Goal: Transaction & Acquisition: Obtain resource

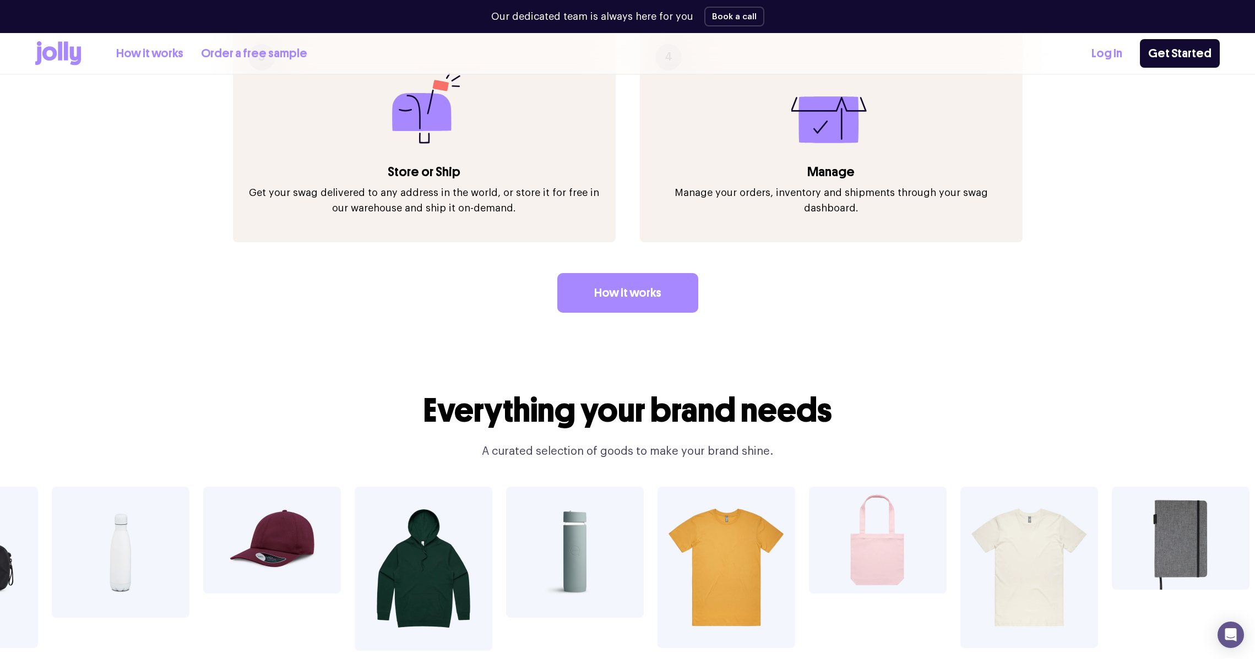
scroll to position [1871, 0]
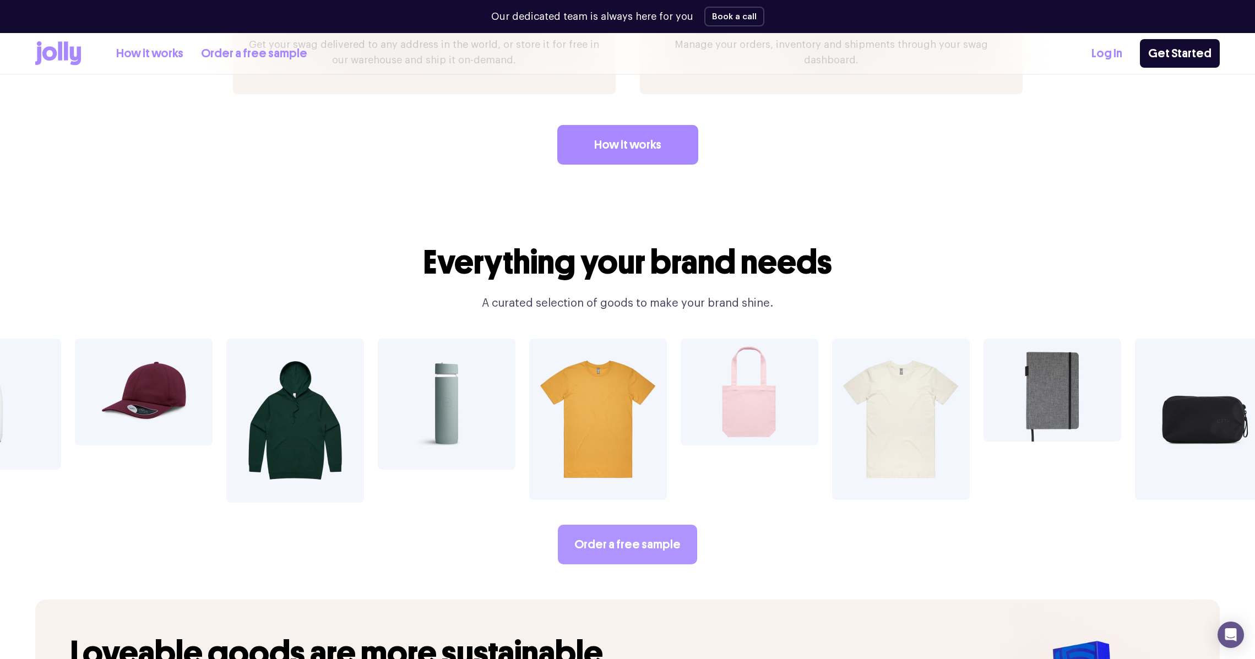
click at [652, 525] on link "Order a free sample" at bounding box center [627, 545] width 139 height 40
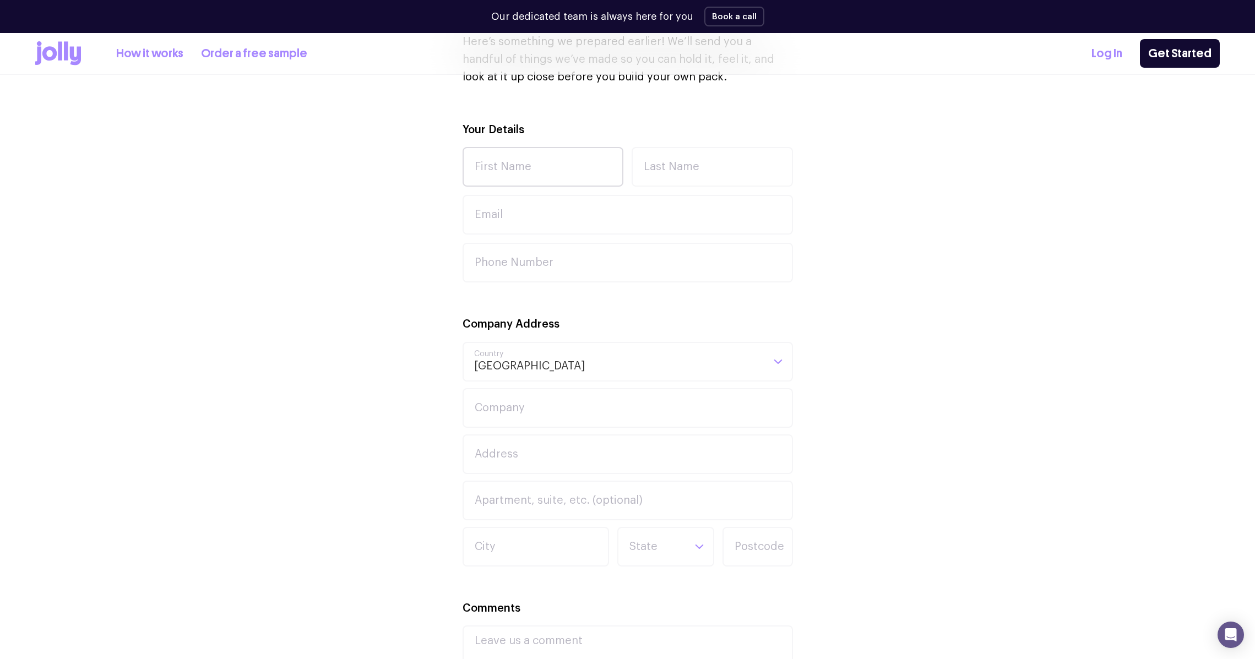
scroll to position [473, 0]
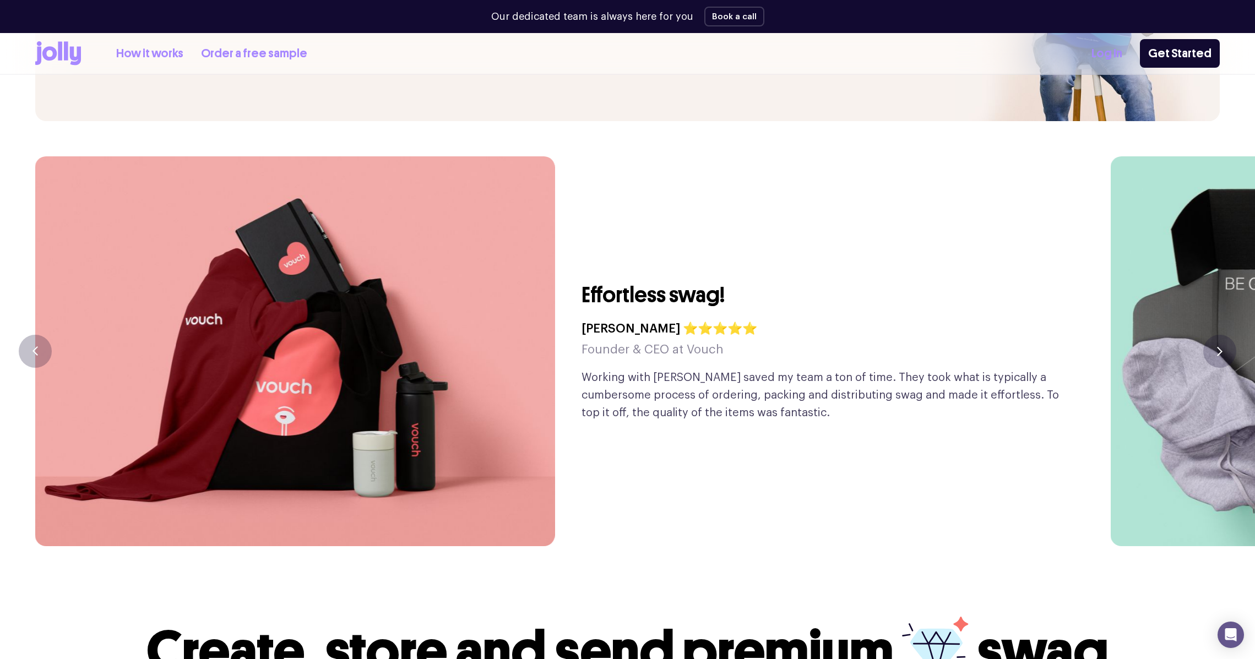
scroll to position [2712, 0]
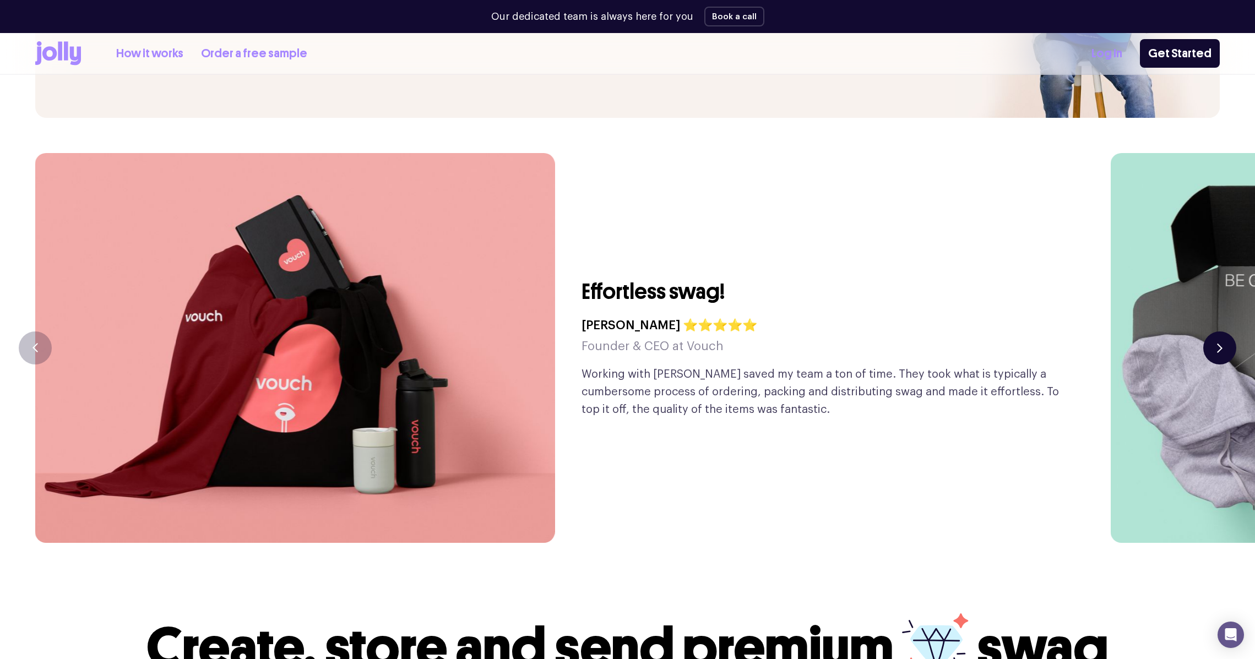
click at [1213, 332] on button "button" at bounding box center [1220, 348] width 33 height 33
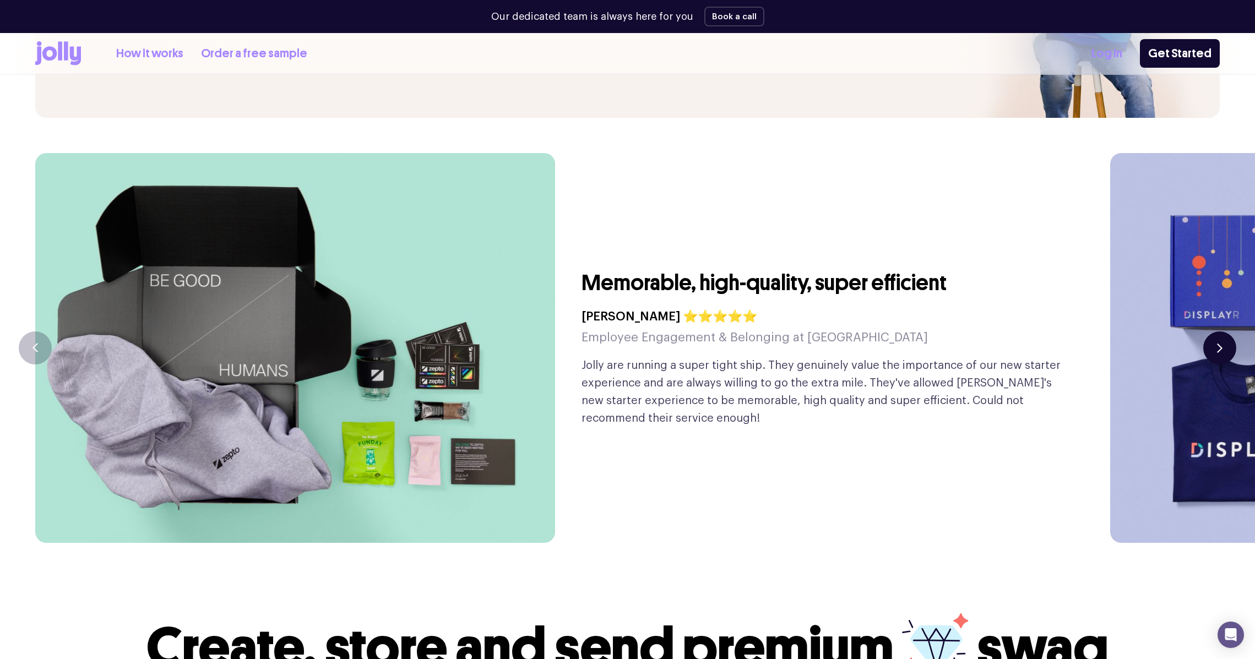
click at [1213, 332] on button "button" at bounding box center [1220, 348] width 33 height 33
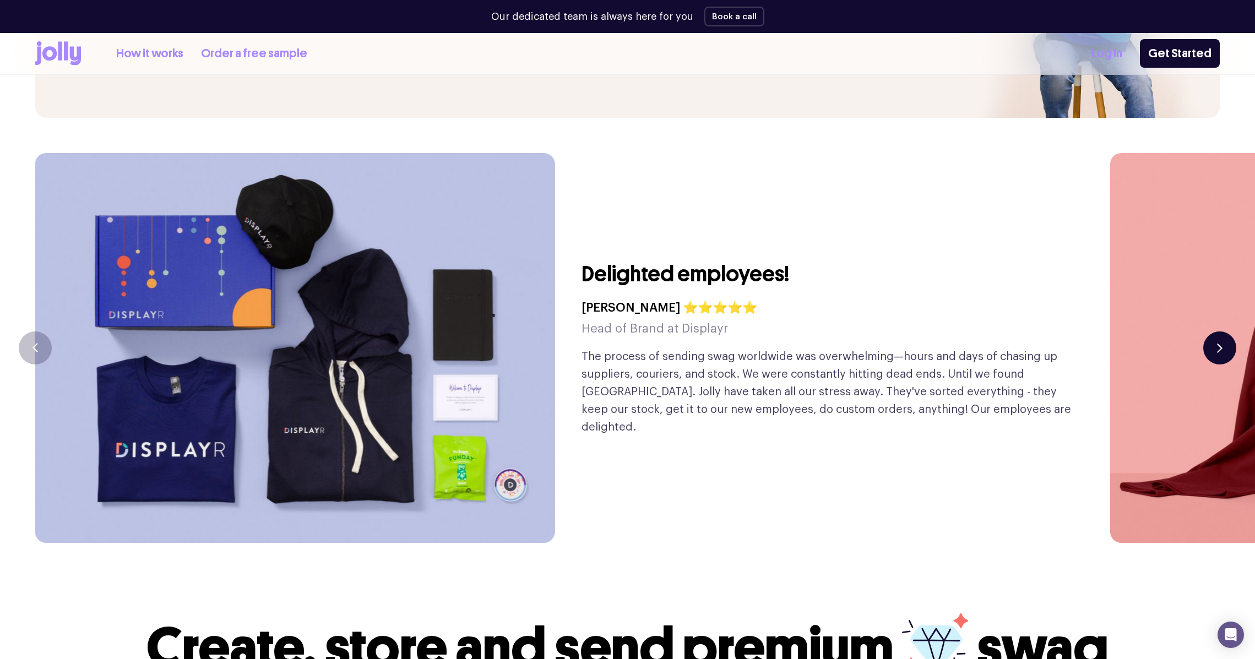
click at [1213, 332] on button "button" at bounding box center [1220, 348] width 33 height 33
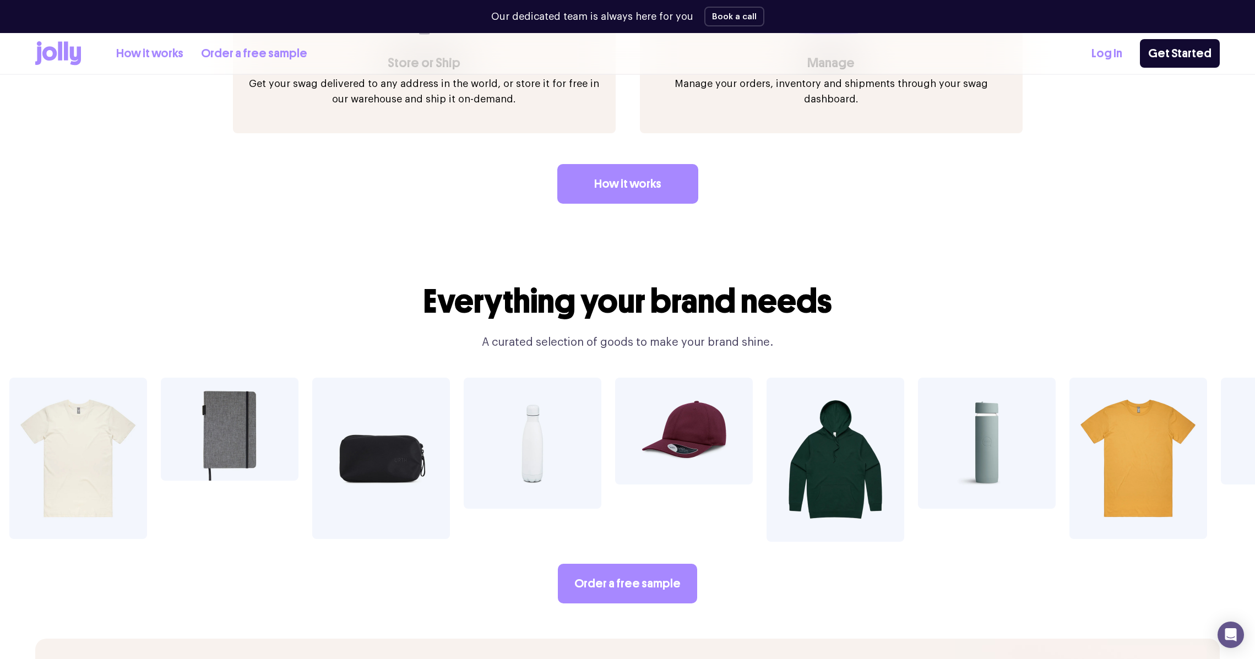
scroll to position [1821, 0]
